Goal: Check status

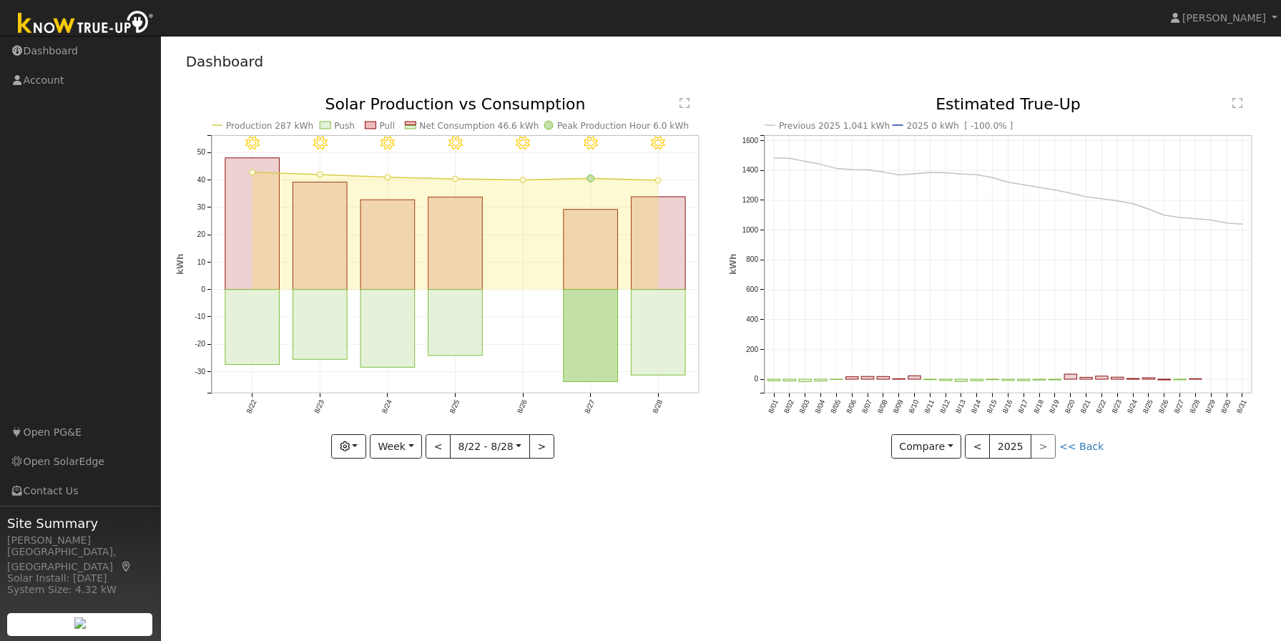
click at [908, 128] on text "2025 0 kWh [ -100.0% ]" at bounding box center [959, 126] width 107 height 10
click at [1074, 453] on icon "Previous 2025 1,041 kWh 2025 0 kWh [ -100.0% ] 8/01 8/02 8/03 8/04 8/05 8/06 8/…" at bounding box center [998, 276] width 538 height 359
click at [1082, 446] on link "<< Back" at bounding box center [1081, 446] width 44 height 11
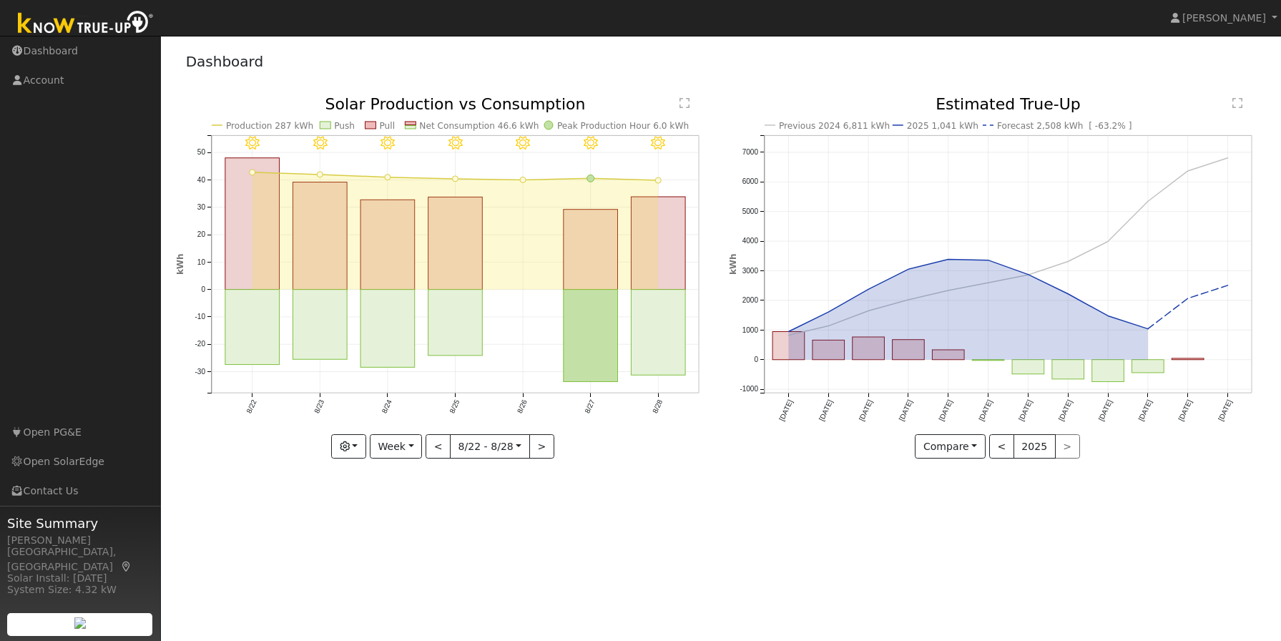
click at [928, 127] on text "2025 1,041 kWh" at bounding box center [943, 126] width 72 height 10
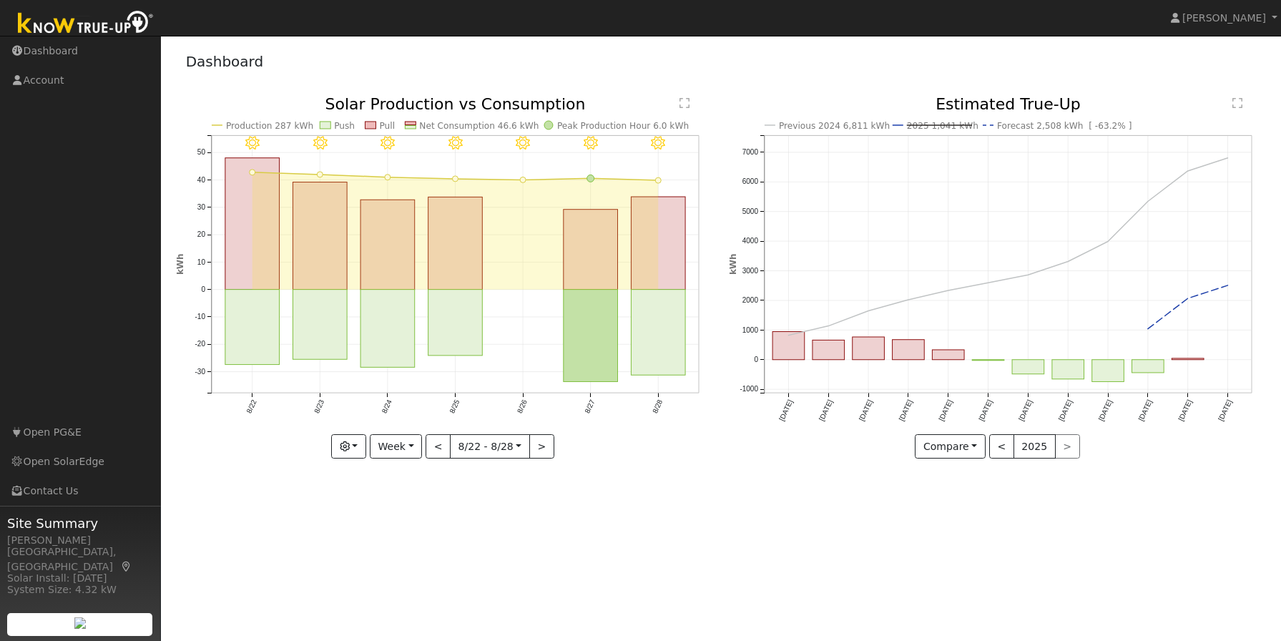
click at [928, 126] on text "2025 1,041 kWh" at bounding box center [943, 126] width 72 height 10
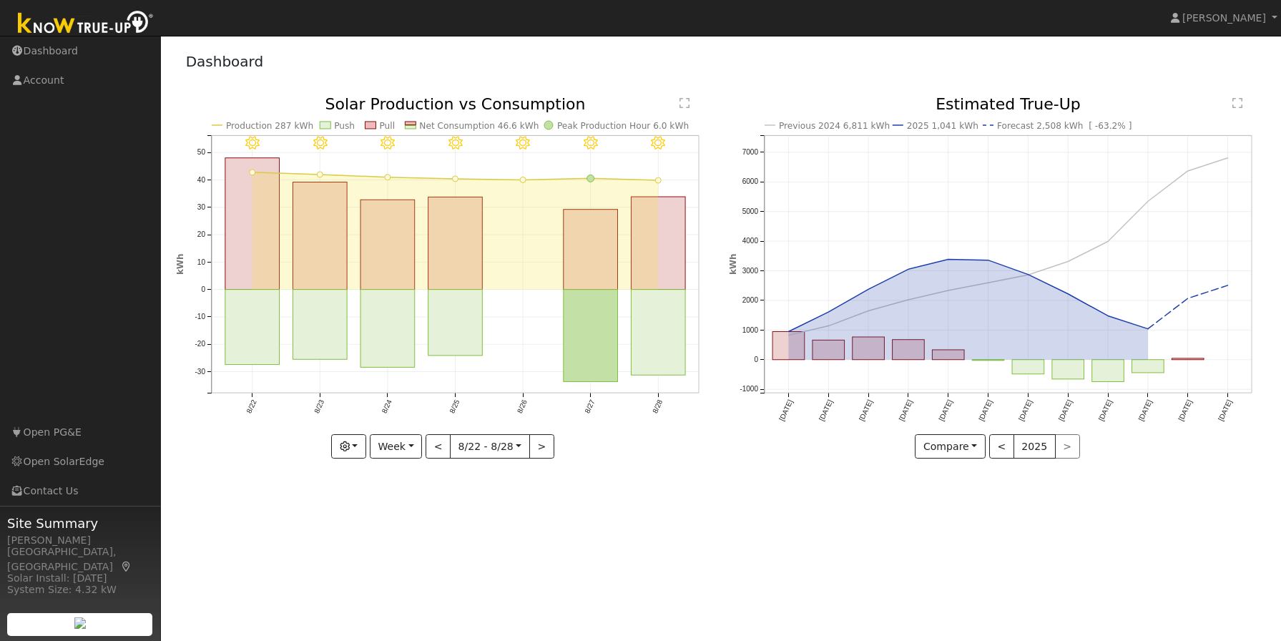
click at [1008, 124] on text "Forecast 2,508 kWh [ -63.2% ]" at bounding box center [1064, 126] width 135 height 10
click at [1008, 125] on line at bounding box center [1061, 125] width 129 height 0
click at [994, 127] on icon "Previous 2024 6,811 kWh 2025 1,041 kWh Forecast 2,508 kWh [ -63.2% ] [DATE] Nov…" at bounding box center [998, 276] width 538 height 359
click at [1006, 126] on text "Forecast 2,508 kWh [ -63.2% ]" at bounding box center [1064, 126] width 135 height 10
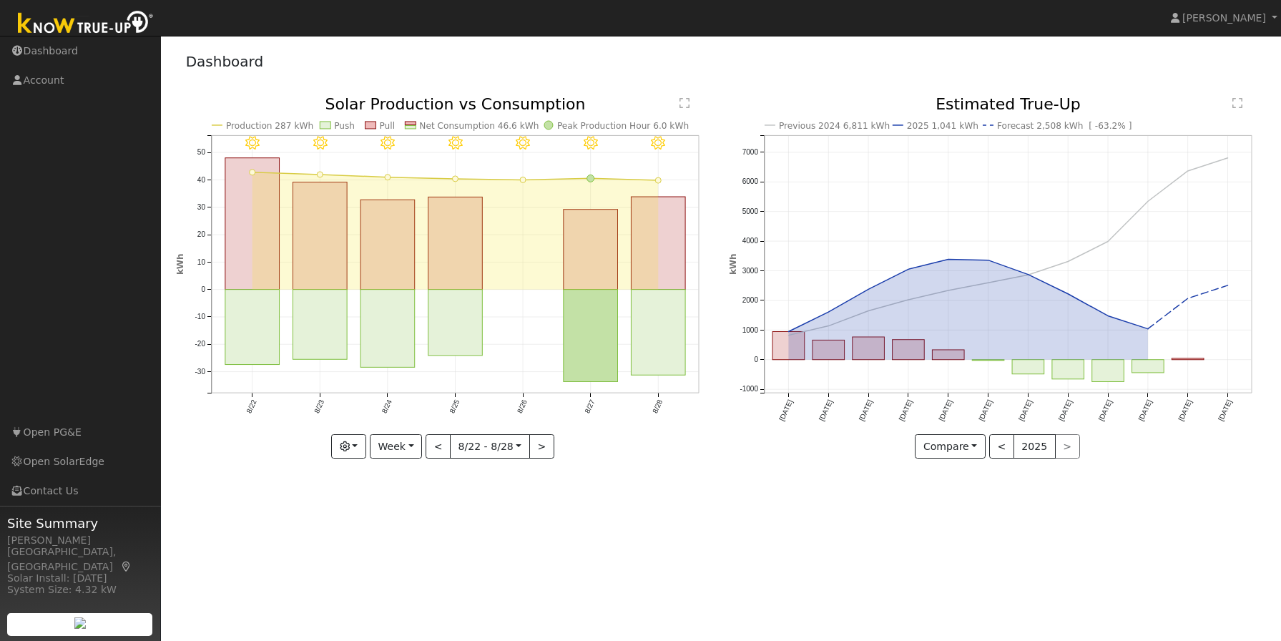
click at [814, 124] on text "Previous 2024 6,811 kWh" at bounding box center [834, 126] width 111 height 10
click at [998, 451] on button "<" at bounding box center [1001, 446] width 25 height 24
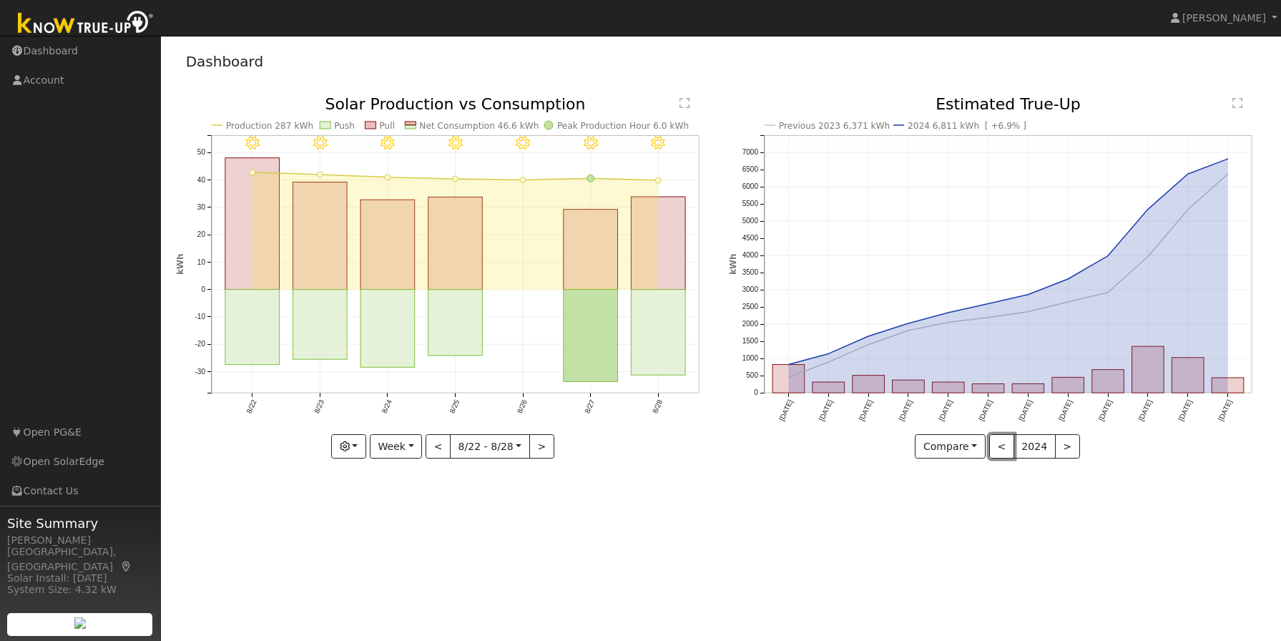
click at [1001, 445] on button "<" at bounding box center [1001, 446] width 25 height 24
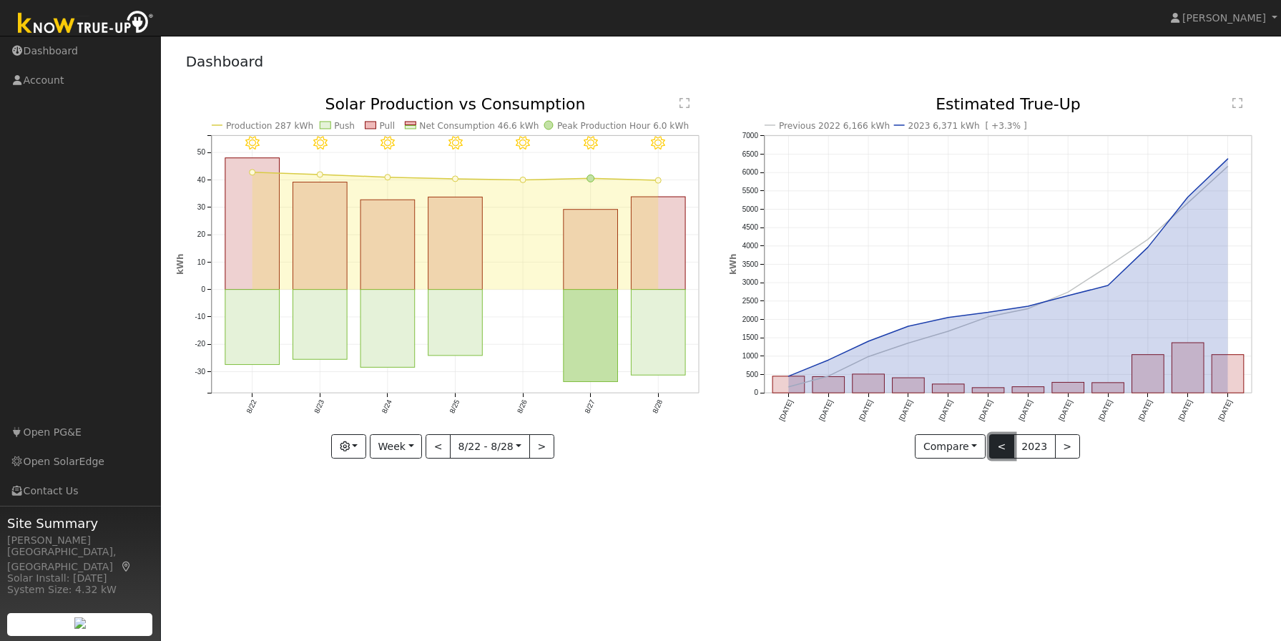
click at [1003, 446] on button "<" at bounding box center [1001, 446] width 25 height 24
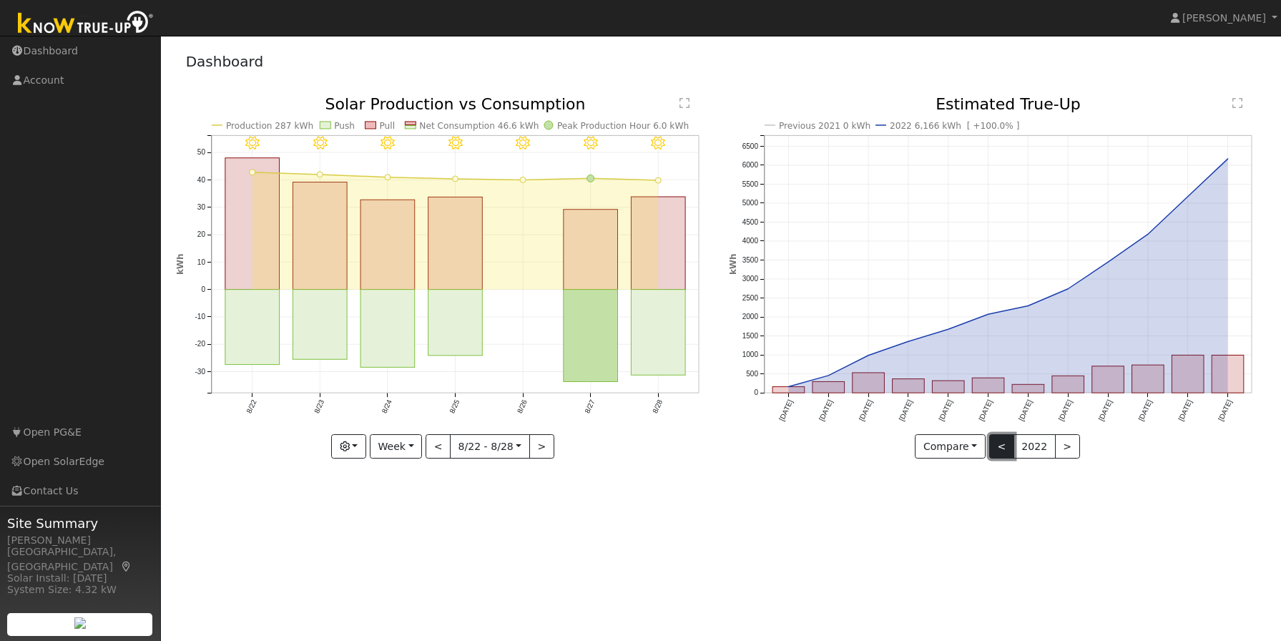
click at [1001, 448] on button "<" at bounding box center [1001, 446] width 25 height 24
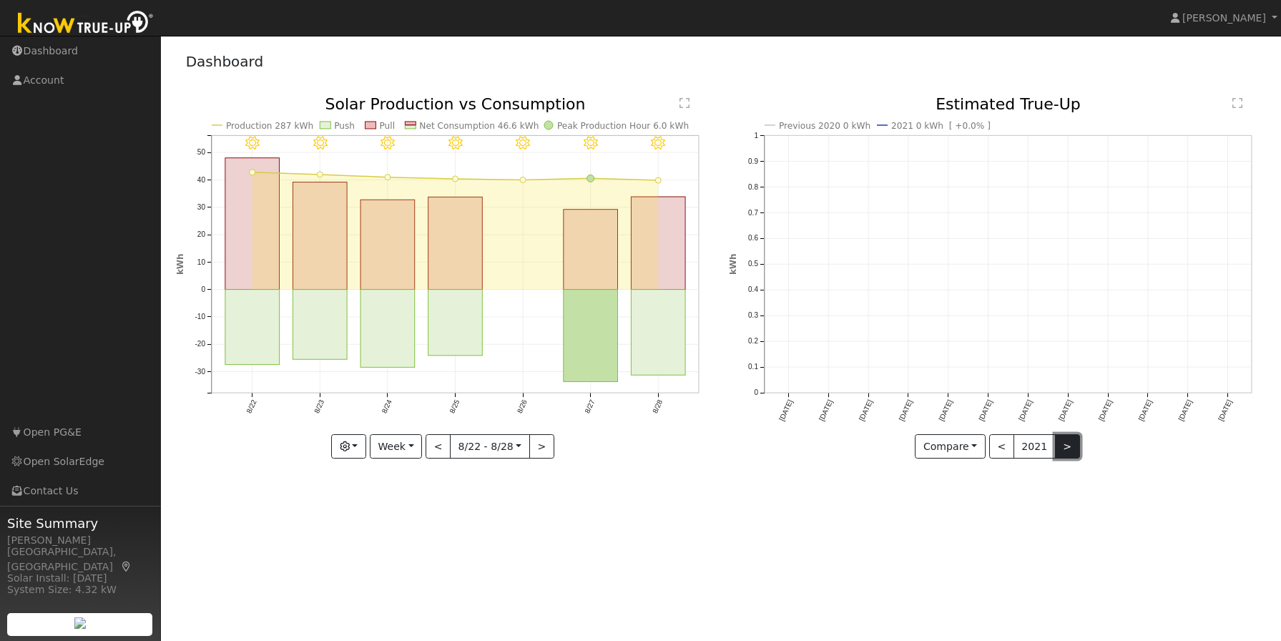
click at [1064, 443] on button ">" at bounding box center [1067, 446] width 25 height 24
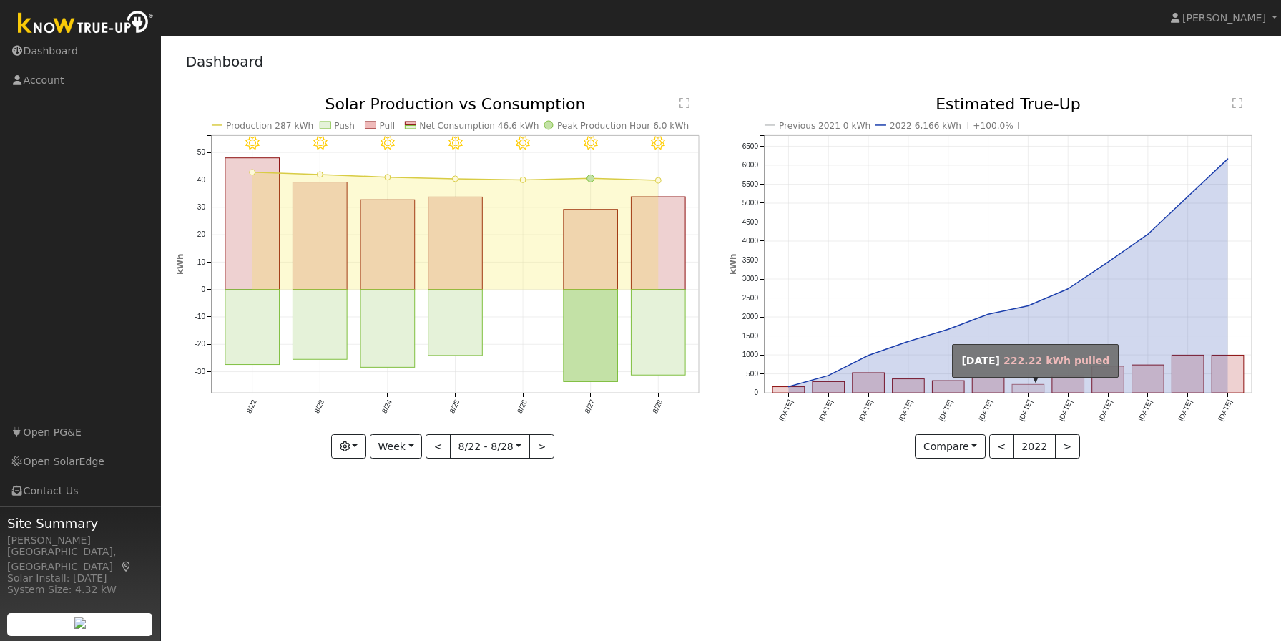
click at [1033, 391] on rect "onclick=""" at bounding box center [1028, 389] width 32 height 9
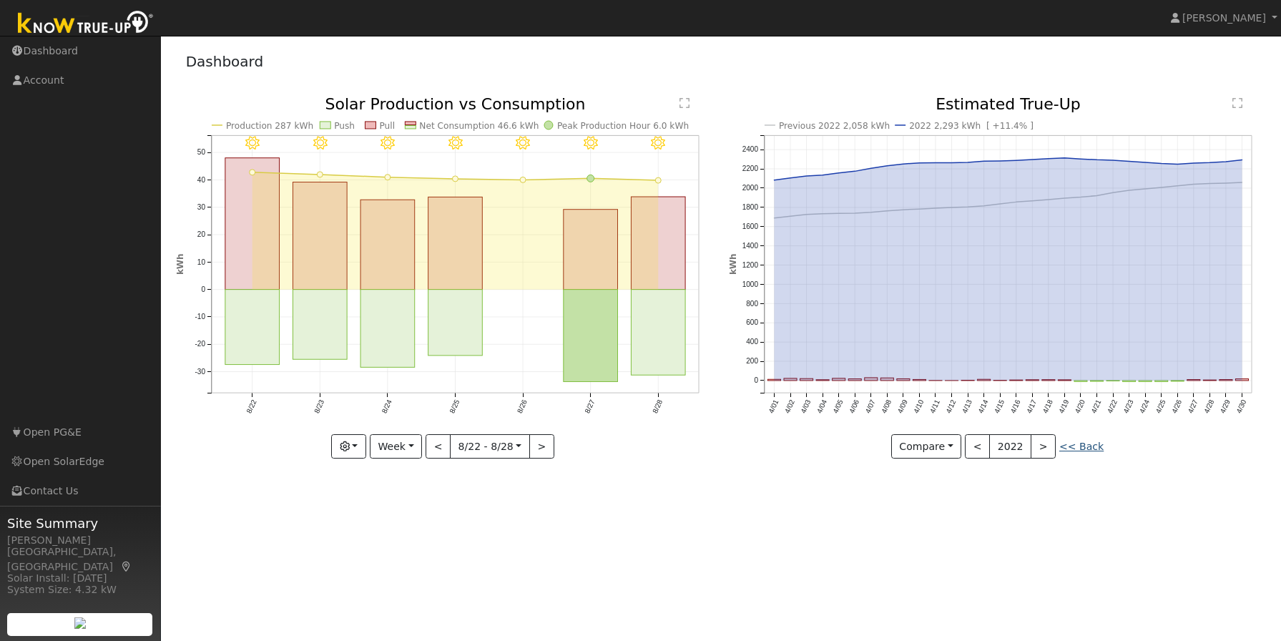
click at [1073, 450] on link "<< Back" at bounding box center [1081, 446] width 44 height 11
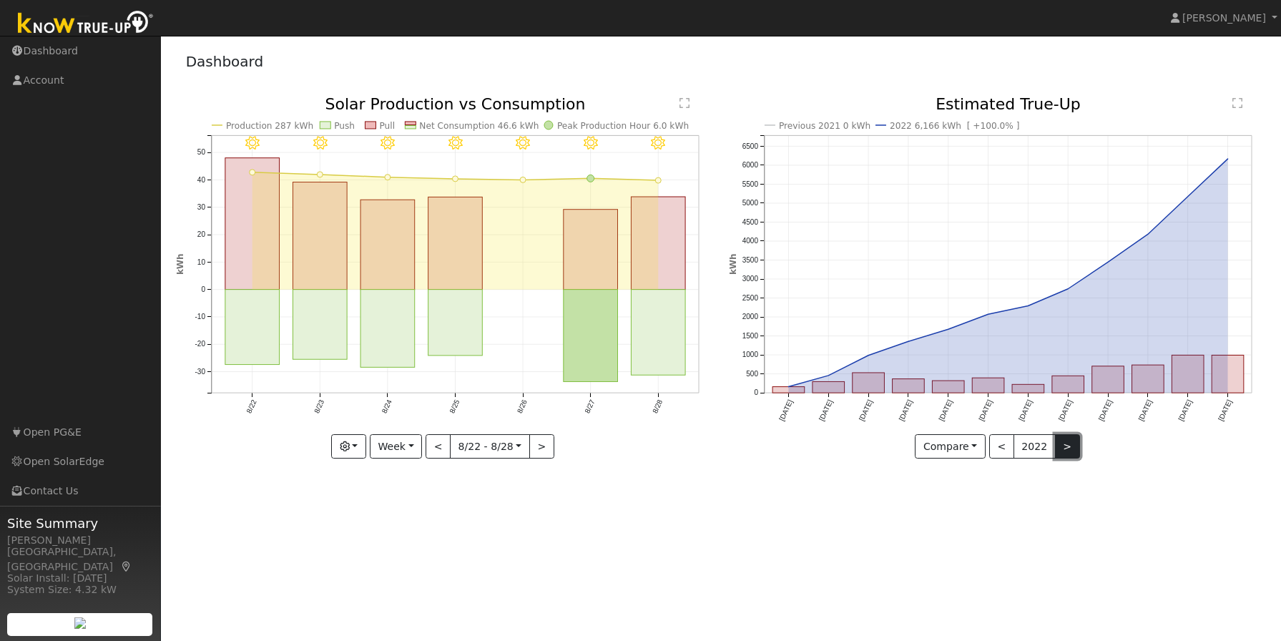
click at [1066, 445] on button ">" at bounding box center [1067, 446] width 25 height 24
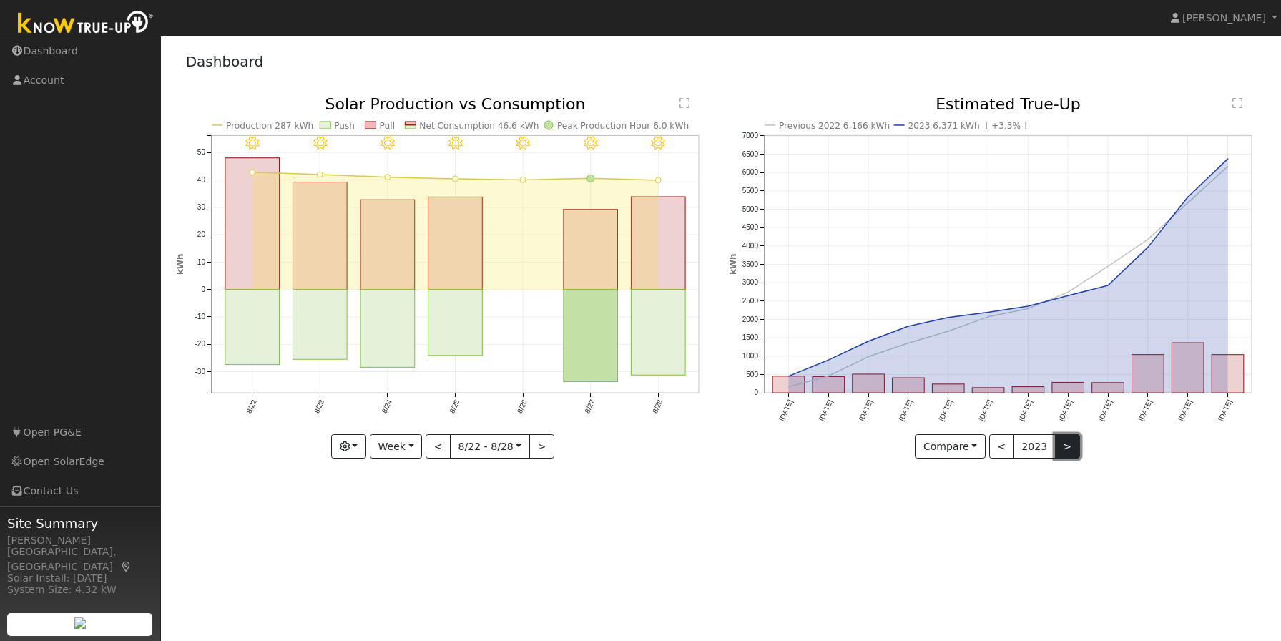
click at [1066, 445] on button ">" at bounding box center [1067, 446] width 25 height 24
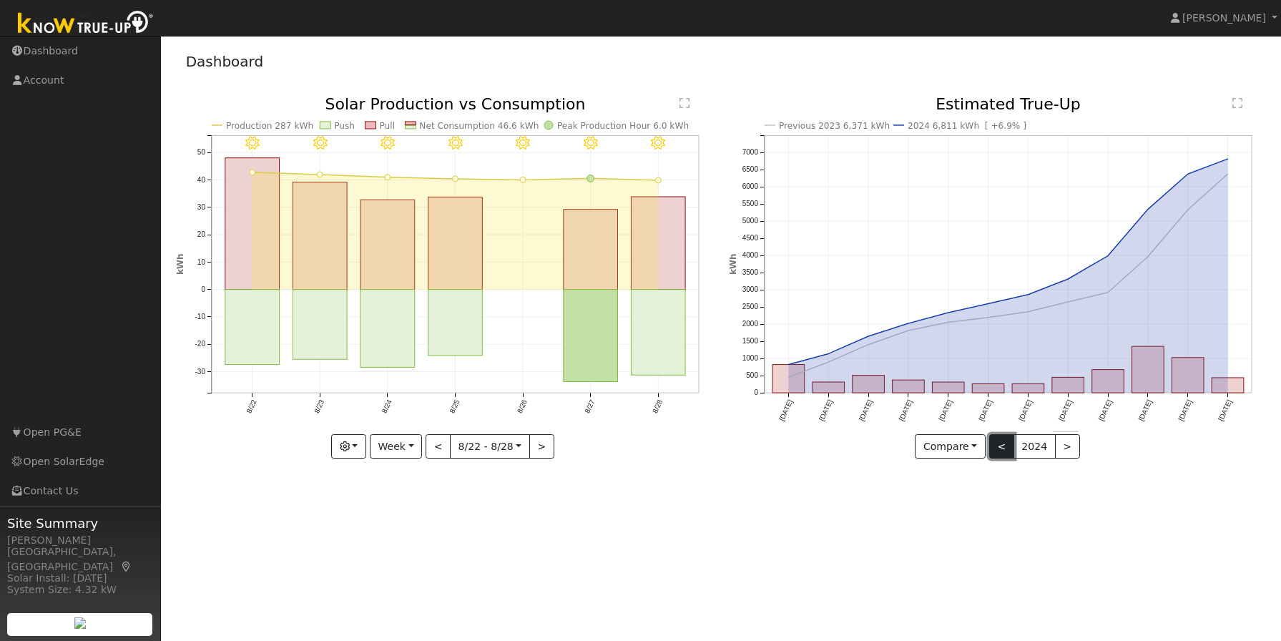
click at [1006, 446] on button "<" at bounding box center [1001, 446] width 25 height 24
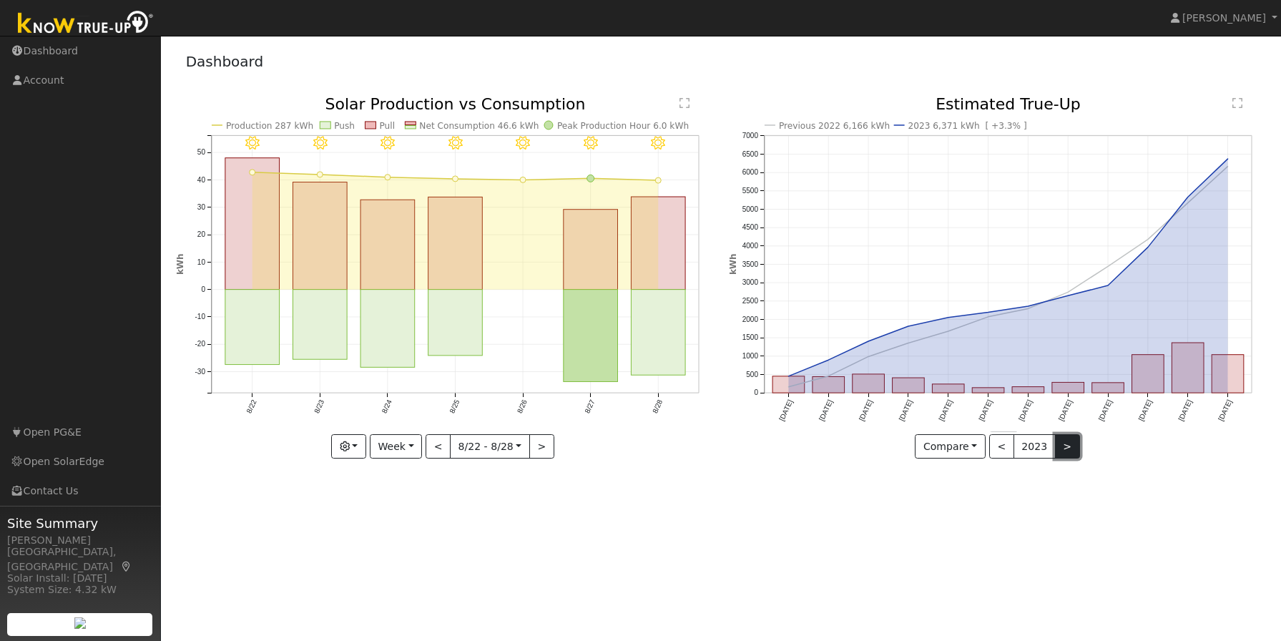
click at [1063, 448] on button ">" at bounding box center [1067, 446] width 25 height 24
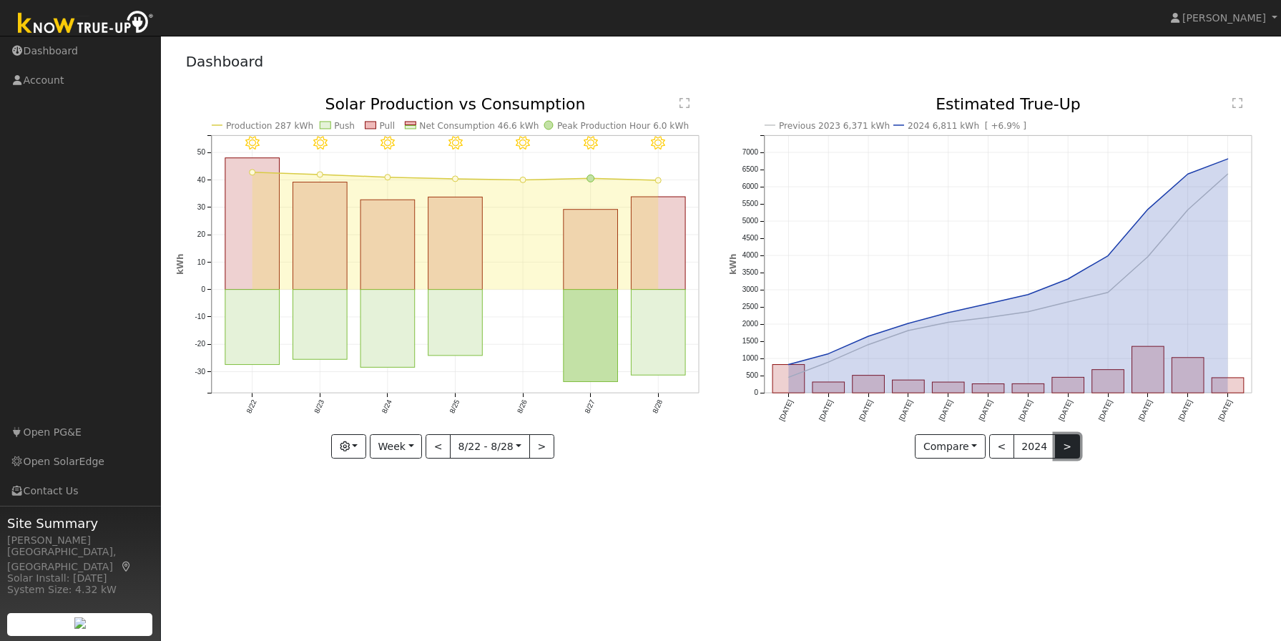
click at [1063, 448] on button ">" at bounding box center [1067, 446] width 25 height 24
